Goal: Navigation & Orientation: Find specific page/section

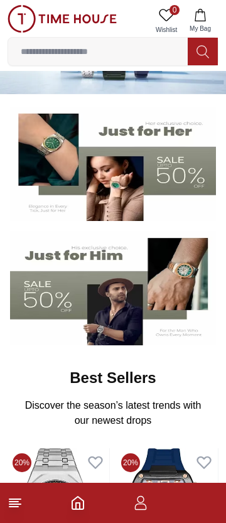
scroll to position [62, 0]
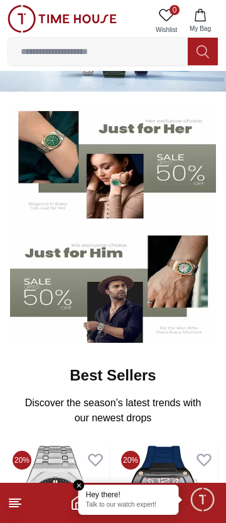
click at [119, 309] on img at bounding box center [113, 286] width 206 height 114
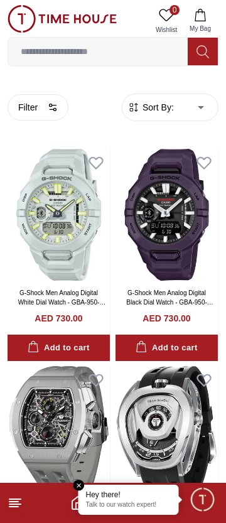
click at [199, 506] on span "Minimize live chat window" at bounding box center [202, 499] width 36 height 36
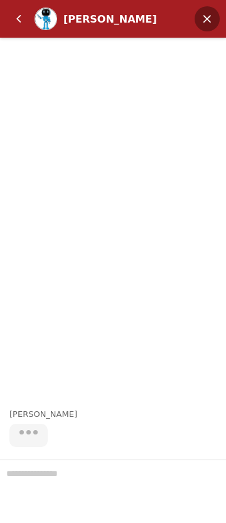
click at [207, 24] on em "Minimize" at bounding box center [207, 18] width 25 height 25
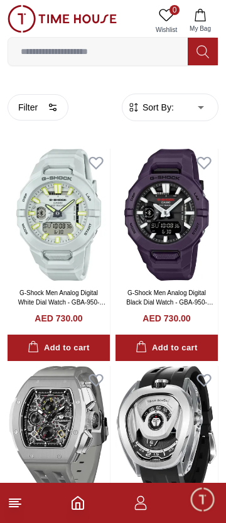
click at [13, 507] on line at bounding box center [13, 507] width 9 height 0
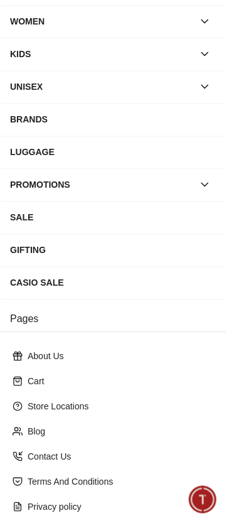
scroll to position [150, 0]
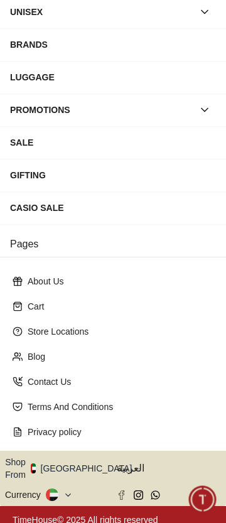
click at [84, 463] on button "Shop From [GEOGRAPHIC_DATA]" at bounding box center [73, 468] width 136 height 25
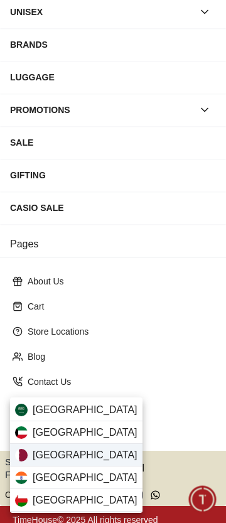
click at [82, 455] on div "[GEOGRAPHIC_DATA]" at bounding box center [76, 455] width 133 height 23
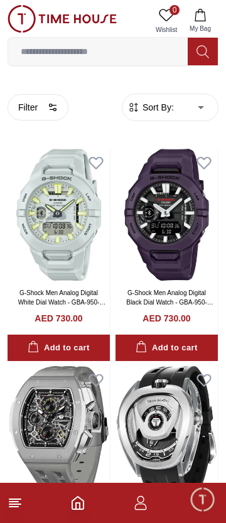
click at [14, 507] on line at bounding box center [13, 507] width 9 height 0
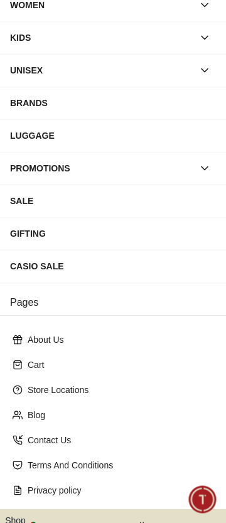
scroll to position [150, 0]
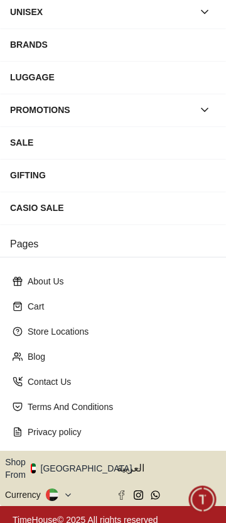
click at [79, 460] on button "Shop From [GEOGRAPHIC_DATA]" at bounding box center [73, 468] width 136 height 25
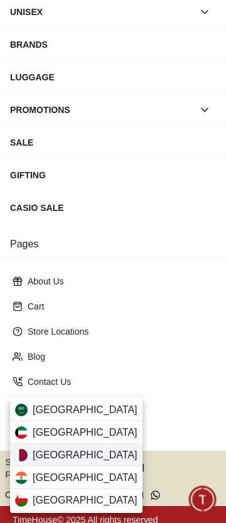
click at [38, 459] on span "[GEOGRAPHIC_DATA]" at bounding box center [85, 455] width 105 height 15
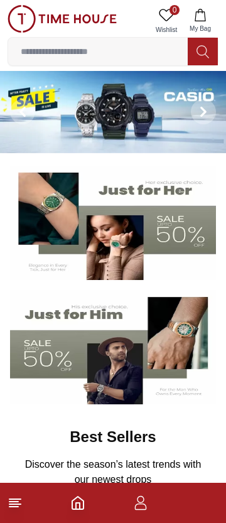
click at [110, 384] on img at bounding box center [113, 347] width 206 height 114
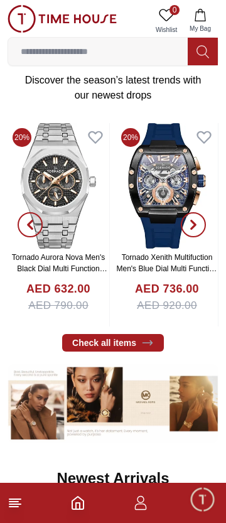
scroll to position [62, 0]
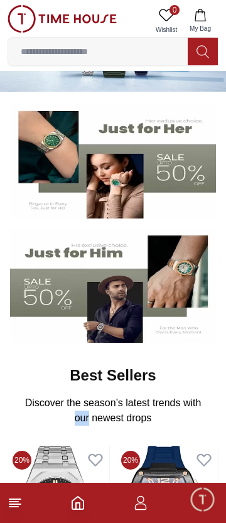
click at [20, 506] on icon at bounding box center [15, 502] width 15 height 15
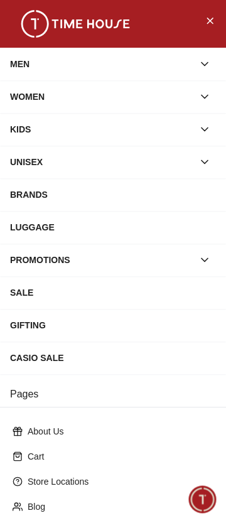
scroll to position [150, 0]
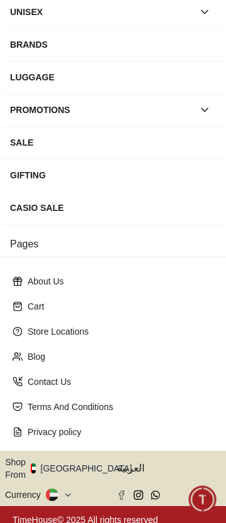
click at [70, 463] on button "Shop From [GEOGRAPHIC_DATA]" at bounding box center [73, 468] width 136 height 25
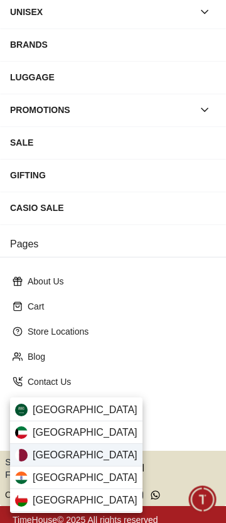
click at [35, 455] on span "[GEOGRAPHIC_DATA]" at bounding box center [85, 455] width 105 height 15
